Goal: Transaction & Acquisition: Purchase product/service

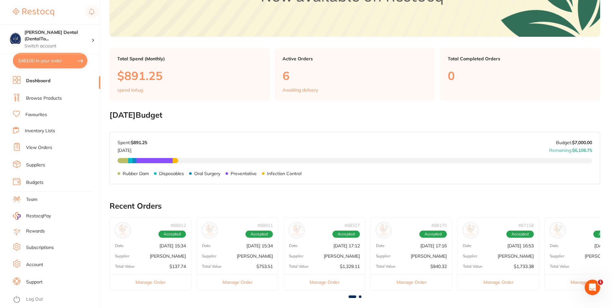
scroll to position [131, 0]
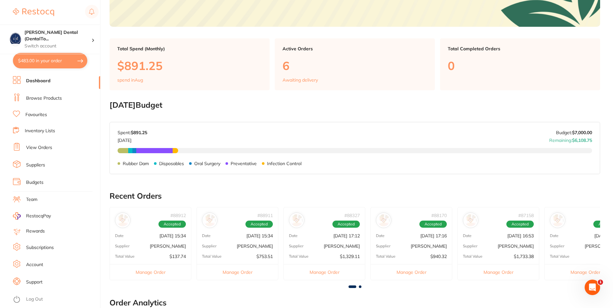
click at [361, 286] on div at bounding box center [354, 286] width 490 height 3
click at [360, 286] on span at bounding box center [360, 286] width 3 height 3
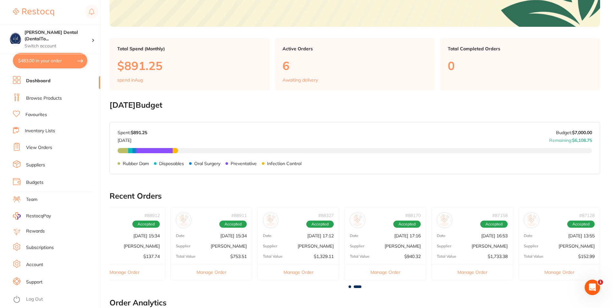
scroll to position [0, 0]
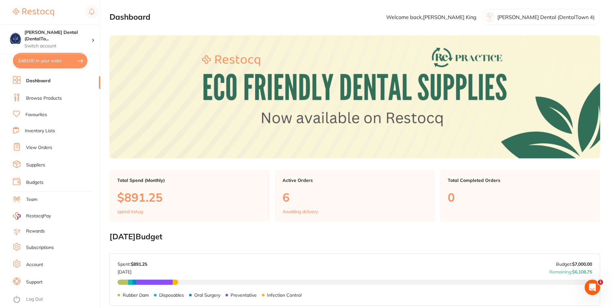
click at [51, 98] on link "Browse Products" at bounding box center [44, 98] width 36 height 6
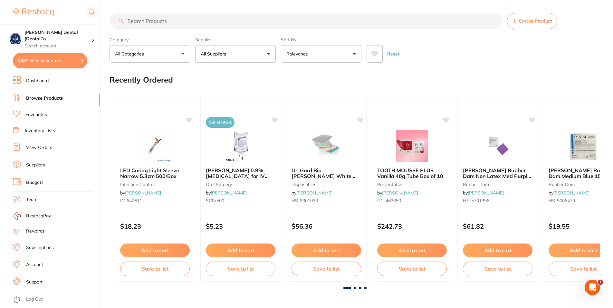
click at [168, 19] on input "search" at bounding box center [305, 21] width 392 height 16
drag, startPoint x: 216, startPoint y: 307, endPoint x: 201, endPoint y: 137, distance: 170.4
click at [201, 137] on div at bounding box center [240, 145] width 81 height 33
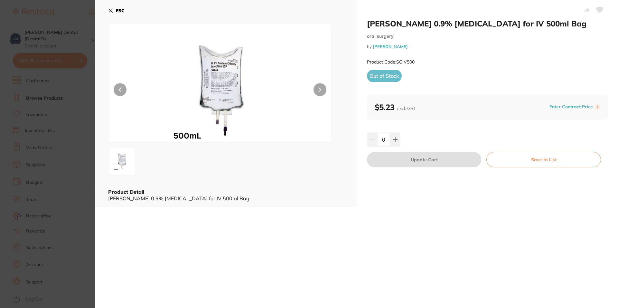
click at [110, 8] on icon at bounding box center [110, 10] width 5 height 5
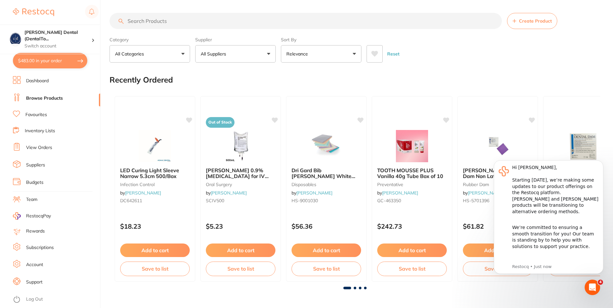
click at [169, 20] on input "search" at bounding box center [305, 21] width 392 height 16
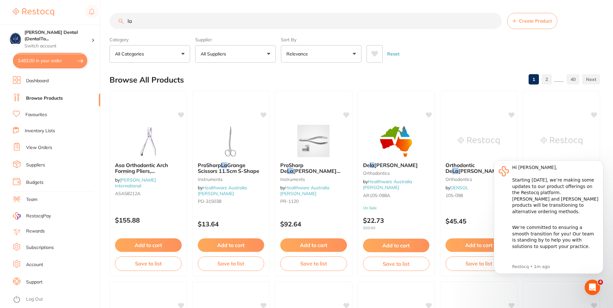
type input "la"
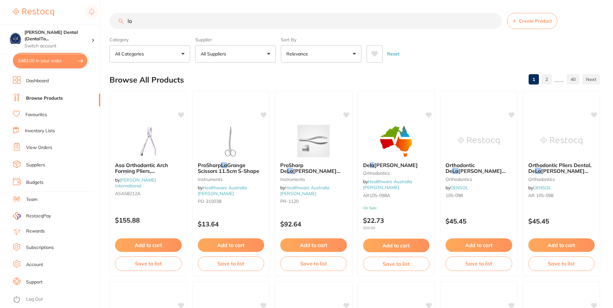
click at [222, 52] on p "All Suppliers" at bounding box center [215, 54] width 28 height 6
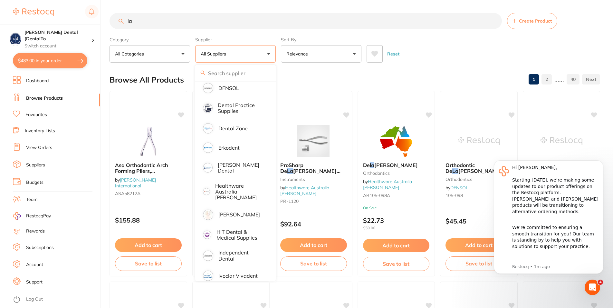
scroll to position [193, 0]
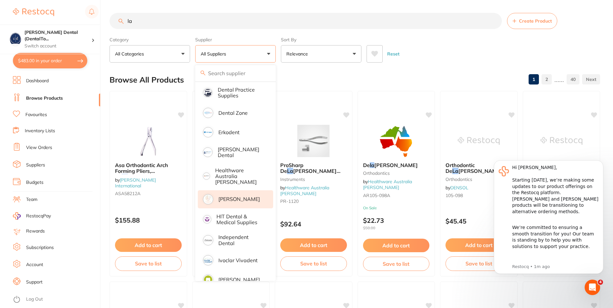
click at [232, 196] on p "[PERSON_NAME]" at bounding box center [239, 199] width 42 height 6
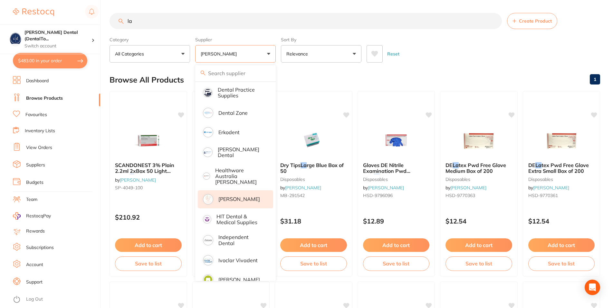
click at [138, 24] on input "la" at bounding box center [305, 21] width 392 height 16
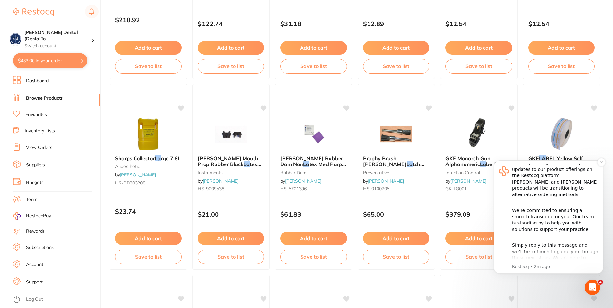
scroll to position [0, 0]
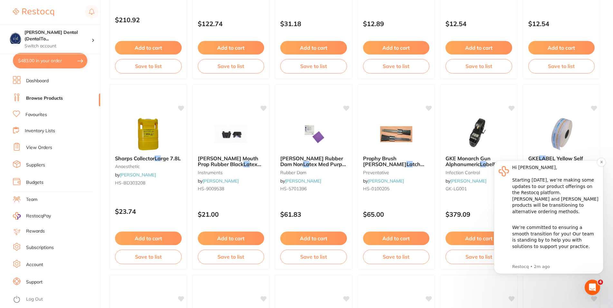
click at [574, 259] on div "Simply reply to this message and we’ll be in touch to guide you through these n…" at bounding box center [555, 272] width 86 height 38
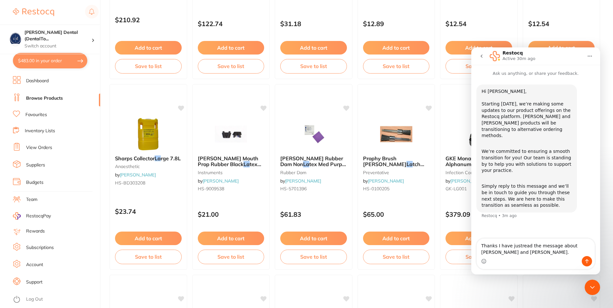
click at [517, 246] on textarea "Thanks I have justread the message about [PERSON_NAME] and [PERSON_NAME]." at bounding box center [536, 246] width 118 height 17
click at [540, 252] on textarea "Thanks I have just read the message about [PERSON_NAME] and [PERSON_NAME]." at bounding box center [536, 246] width 118 height 17
click at [539, 246] on textarea "Thanks I have just read the message about [PERSON_NAME] and [PERSON_NAME]. I ac…" at bounding box center [536, 240] width 118 height 30
drag, startPoint x: 564, startPoint y: 252, endPoint x: 508, endPoint y: 254, distance: 56.7
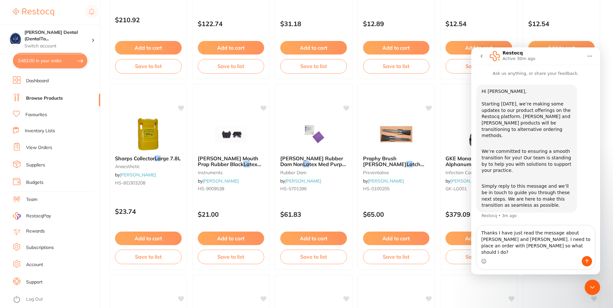
click at [508, 254] on textarea "Thanks I have just read the message about [PERSON_NAME] and [PERSON_NAME]. I ne…" at bounding box center [536, 240] width 118 height 30
click at [508, 245] on textarea "Thanks I have just read the message about [PERSON_NAME] and [PERSON_NAME]. I ne…" at bounding box center [536, 240] width 118 height 30
type textarea "Thanks I have just read the message about [PERSON_NAME] and [PERSON_NAME]. I ne…"
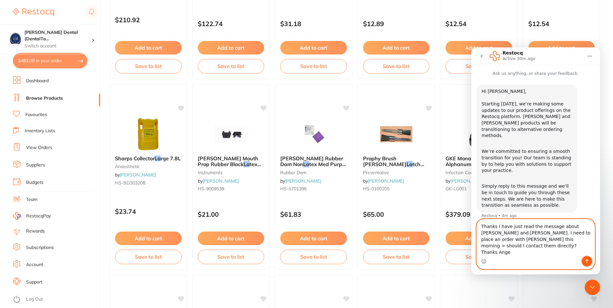
click at [588, 261] on icon "Send a message…" at bounding box center [586, 260] width 5 height 5
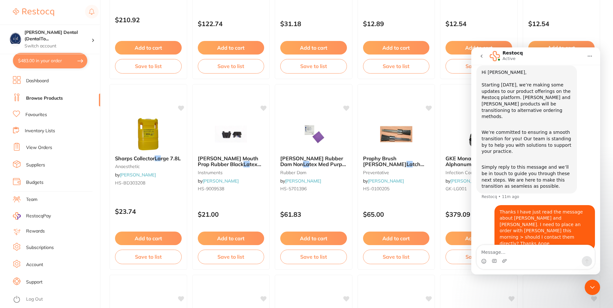
scroll to position [19, 0]
click at [588, 54] on icon "Home" at bounding box center [589, 55] width 5 height 5
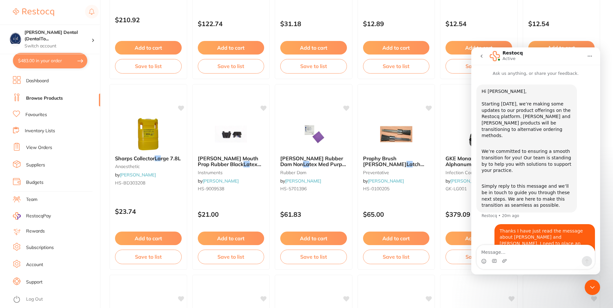
click at [607, 40] on main "la Create Product Category All Categories All Categories anaesthetic disposable…" at bounding box center [360, 243] width 503 height 880
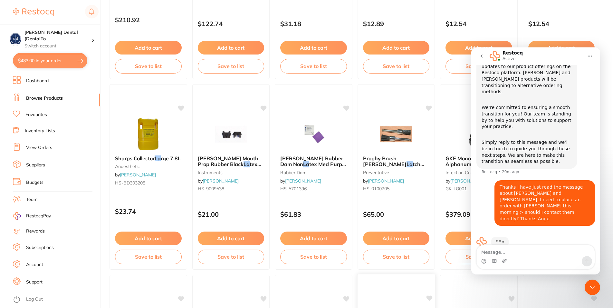
scroll to position [19, 0]
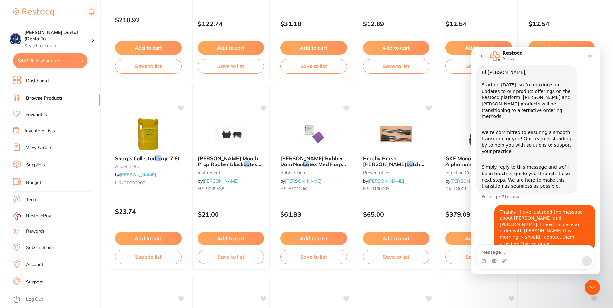
drag, startPoint x: 598, startPoint y: 246, endPoint x: 595, endPoint y: 264, distance: 18.3
click at [595, 264] on div "Intercom messenger" at bounding box center [535, 256] width 129 height 24
drag, startPoint x: 599, startPoint y: 248, endPoint x: 597, endPoint y: 219, distance: 28.7
click at [597, 219] on div "Ask us anything, or share your feedback. Hi [PERSON_NAME], Starting [DATE], we’…" at bounding box center [535, 169] width 129 height 209
click at [609, 37] on main "la Create Product Category All Categories All Categories anaesthetic disposable…" at bounding box center [360, 243] width 503 height 880
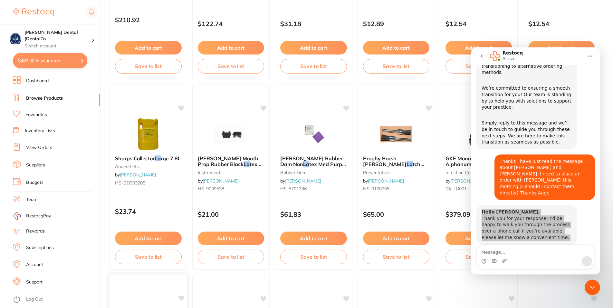
scroll to position [63, 0]
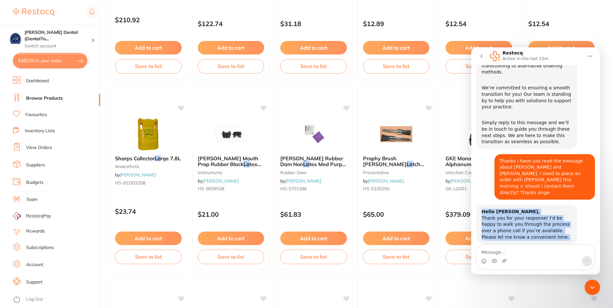
click at [562, 208] on div "Hello [PERSON_NAME], Thank you for your response! I’d be happy to walk you thro…" at bounding box center [526, 224] width 90 height 32
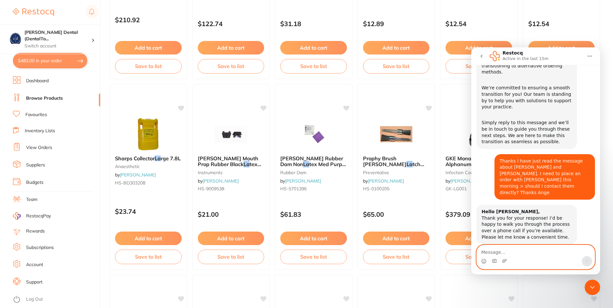
click at [492, 253] on textarea "Message…" at bounding box center [536, 250] width 118 height 11
type textarea "n"
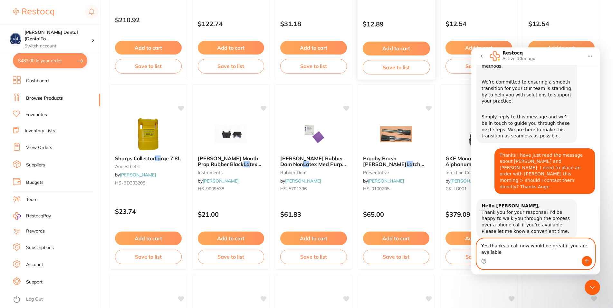
scroll to position [70, 0]
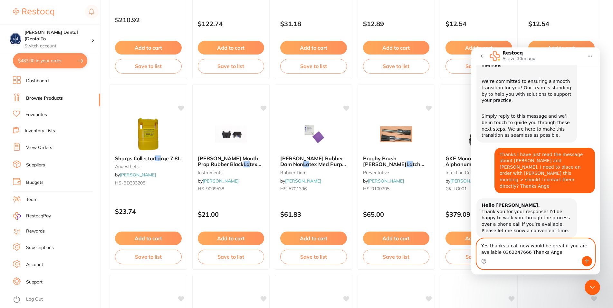
type textarea "Yes thanks a call now would be great if you are available 0362247666 Thanks Ange"
click at [586, 259] on icon "Send a message…" at bounding box center [586, 260] width 5 height 5
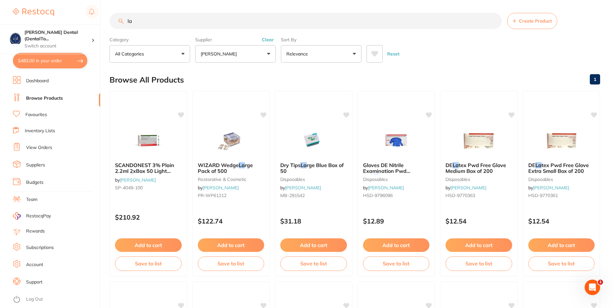
click at [593, 287] on icon "Open Intercom Messenger" at bounding box center [592, 287] width 11 height 11
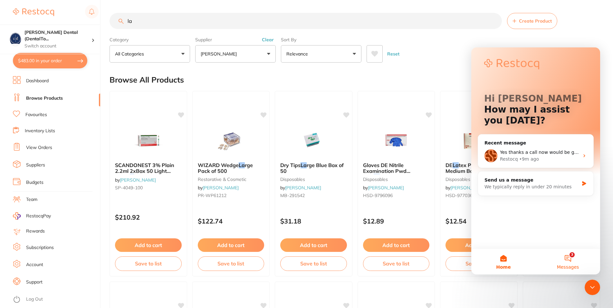
click at [568, 255] on button "3 Messages" at bounding box center [568, 261] width 64 height 26
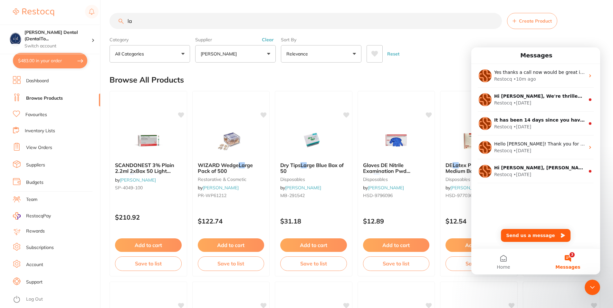
click at [590, 57] on div "Messages" at bounding box center [535, 55] width 120 height 11
click at [588, 261] on button "3 Messages" at bounding box center [568, 261] width 64 height 26
click at [570, 258] on button "3 Messages" at bounding box center [568, 261] width 64 height 26
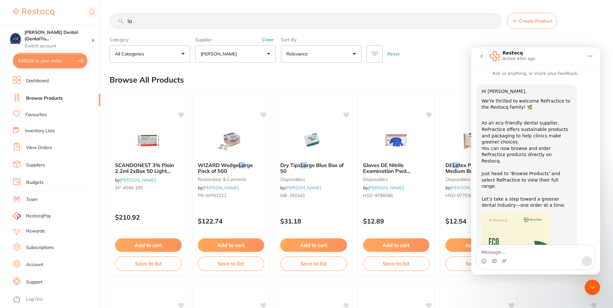
click at [482, 54] on icon "go back" at bounding box center [481, 55] width 5 height 5
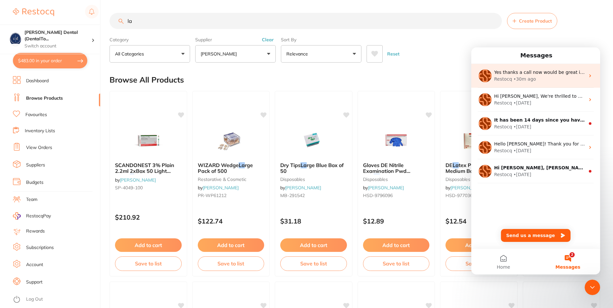
click at [543, 76] on div "Restocq • 30m ago" at bounding box center [539, 79] width 91 height 7
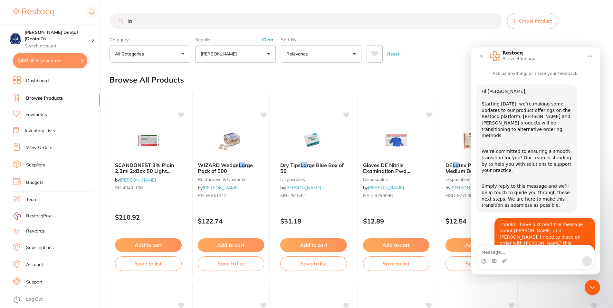
scroll to position [89, 0]
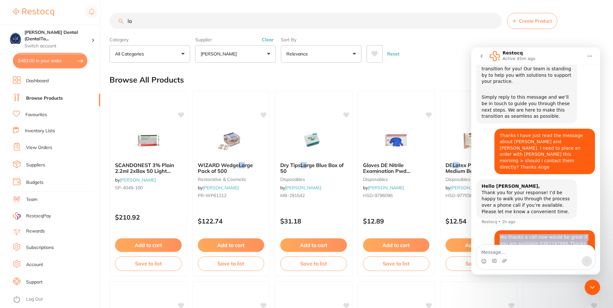
drag, startPoint x: 576, startPoint y: 231, endPoint x: 496, endPoint y: 219, distance: 80.8
click at [496, 230] on div "Yes thanks a call now would be great if you are available 0362247666 Thanks [PE…" at bounding box center [544, 243] width 100 height 27
drag, startPoint x: 576, startPoint y: 232, endPoint x: 497, endPoint y: 224, distance: 79.6
click at [497, 230] on div "Yes thanks a call now would be great if you are available 0362247666 Thanks [PE…" at bounding box center [544, 243] width 100 height 27
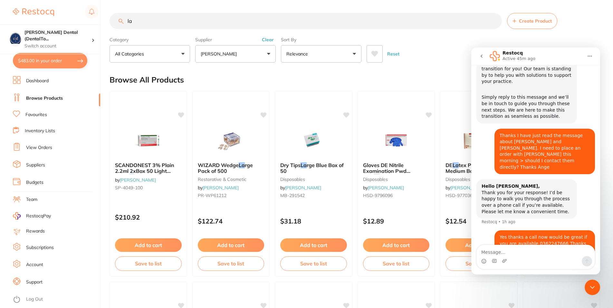
click at [510, 256] on div "Intercom messenger" at bounding box center [536, 261] width 118 height 10
click at [494, 252] on textarea "Message…" at bounding box center [536, 250] width 118 height 11
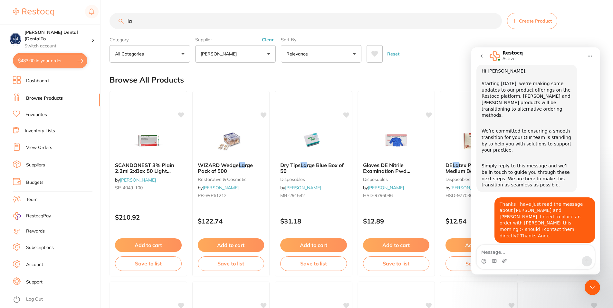
scroll to position [0, 0]
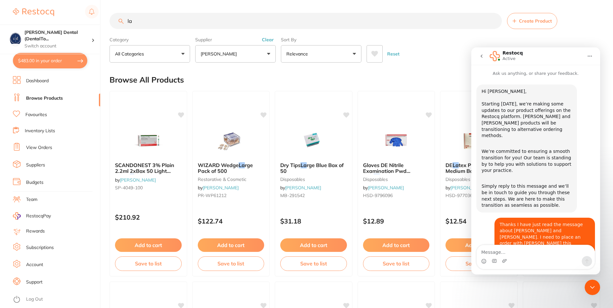
click at [599, 28] on div "la Create Product" at bounding box center [354, 21] width 490 height 16
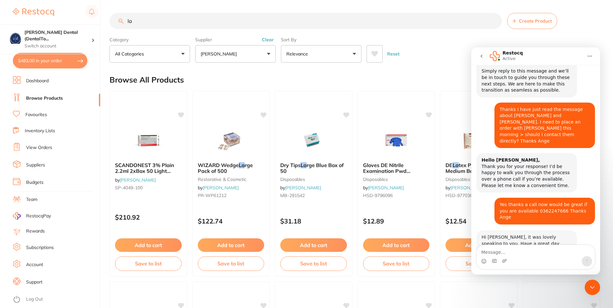
scroll to position [115, 0]
click at [136, 23] on input "la" at bounding box center [305, 21] width 392 height 16
type input "laRGE GLOVES"
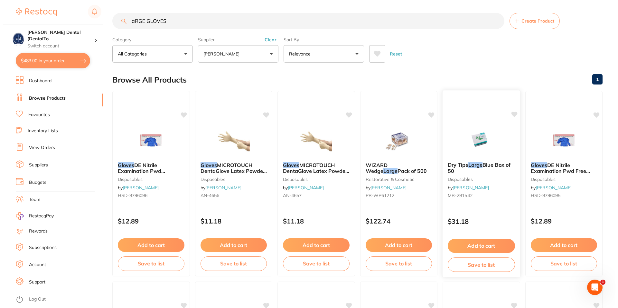
scroll to position [0, 0]
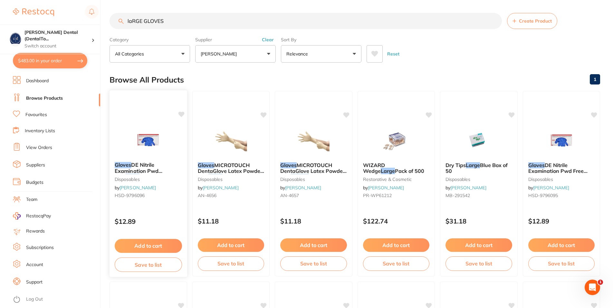
click at [139, 168] on span "DE Nitrile Examination Pwd Free" at bounding box center [139, 170] width 48 height 18
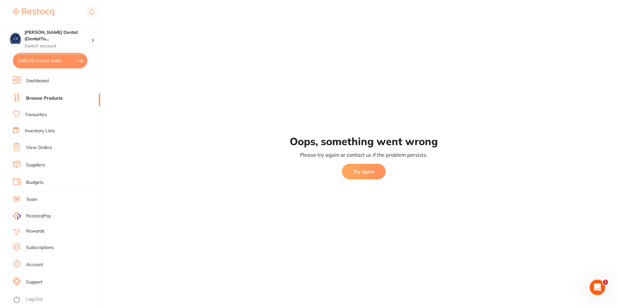
click at [371, 171] on button "Try again" at bounding box center [364, 171] width 44 height 15
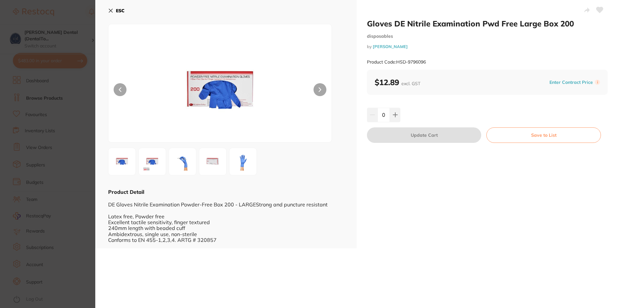
click at [122, 9] on b "ESC" at bounding box center [120, 11] width 9 height 6
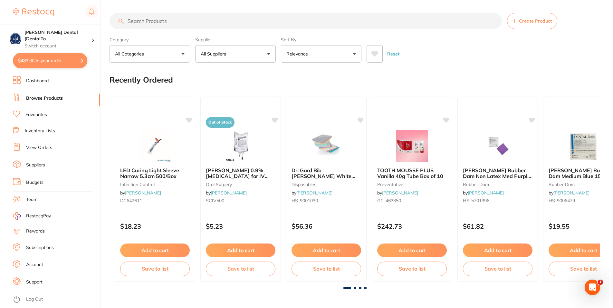
click at [180, 55] on button "All Categories" at bounding box center [149, 53] width 81 height 17
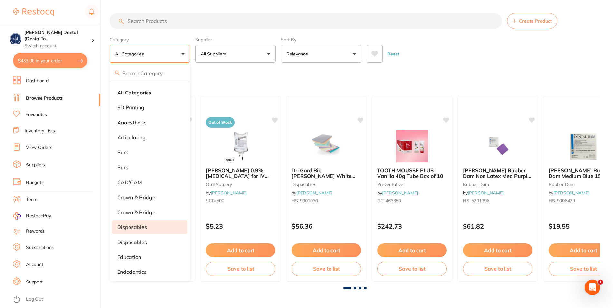
click at [133, 229] on p "disposables" at bounding box center [132, 227] width 30 height 6
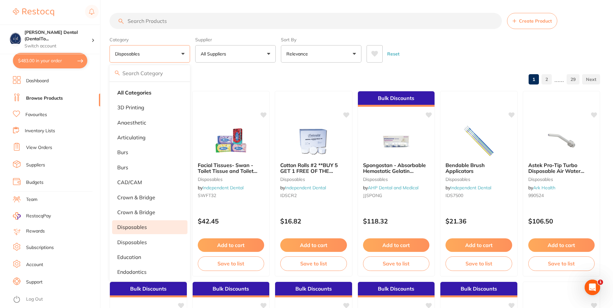
click at [240, 56] on button "All Suppliers" at bounding box center [235, 53] width 81 height 17
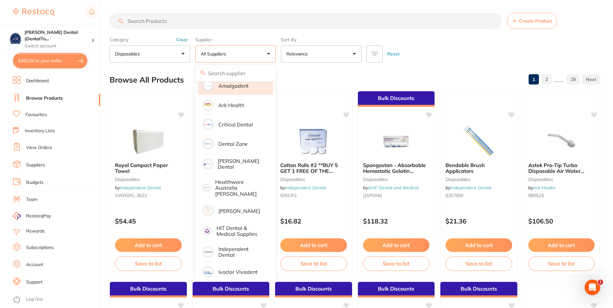
scroll to position [77, 0]
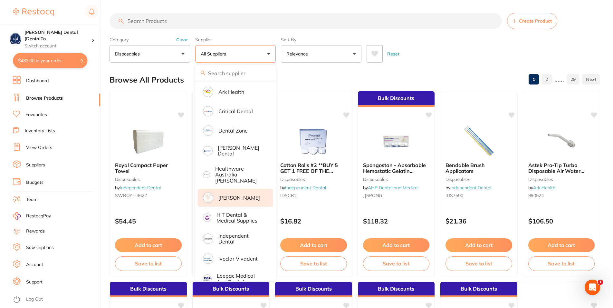
click at [231, 194] on p "[PERSON_NAME]" at bounding box center [239, 197] width 42 height 6
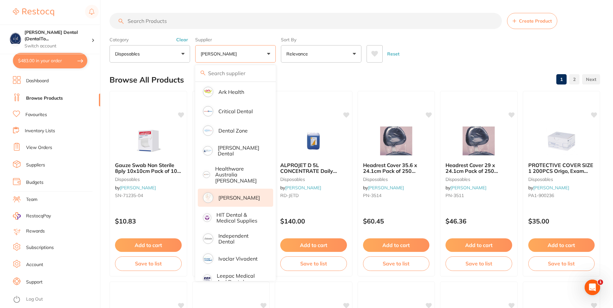
scroll to position [0, 0]
click at [444, 57] on div "Reset" at bounding box center [480, 51] width 228 height 23
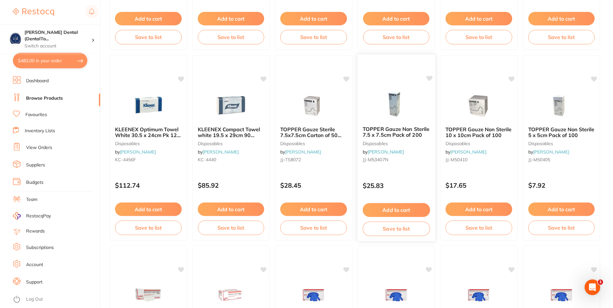
scroll to position [526, 0]
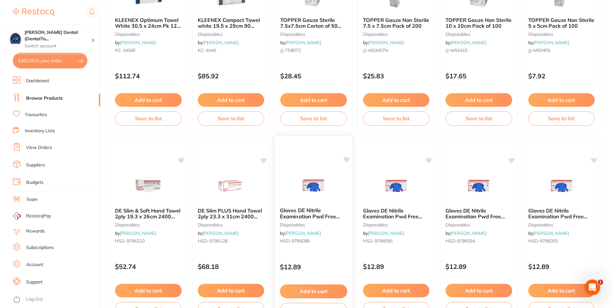
click at [308, 212] on span "Gloves DE Nitrile Examination Pwd Free Large Box 200" at bounding box center [310, 216] width 60 height 18
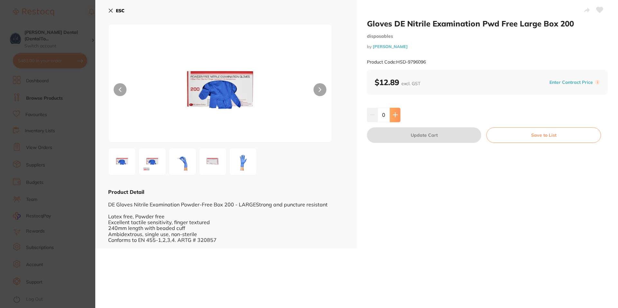
click at [394, 115] on icon at bounding box center [395, 115] width 4 height 4
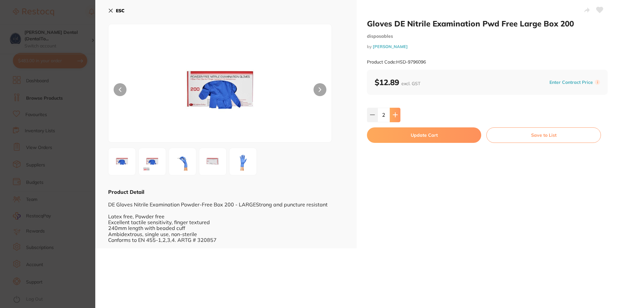
click at [394, 115] on icon at bounding box center [395, 115] width 4 height 4
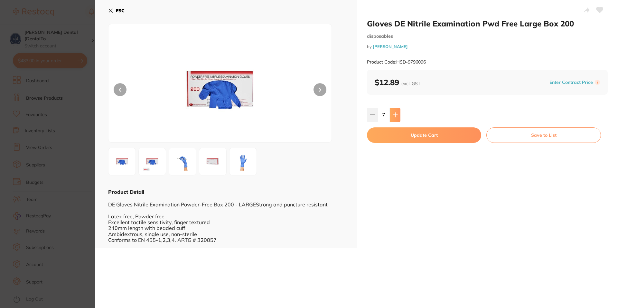
click at [394, 115] on icon at bounding box center [395, 115] width 4 height 4
type input "10"
click at [413, 136] on button "Update Cart" at bounding box center [424, 134] width 114 height 15
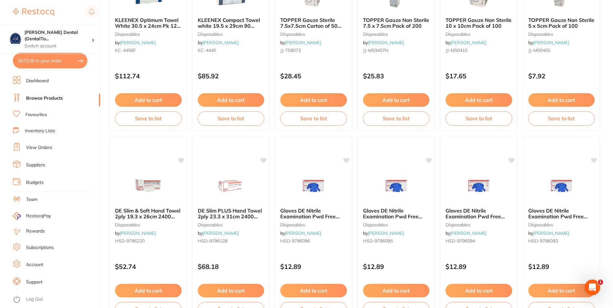
scroll to position [77, 0]
